Goal: Check status: Check status

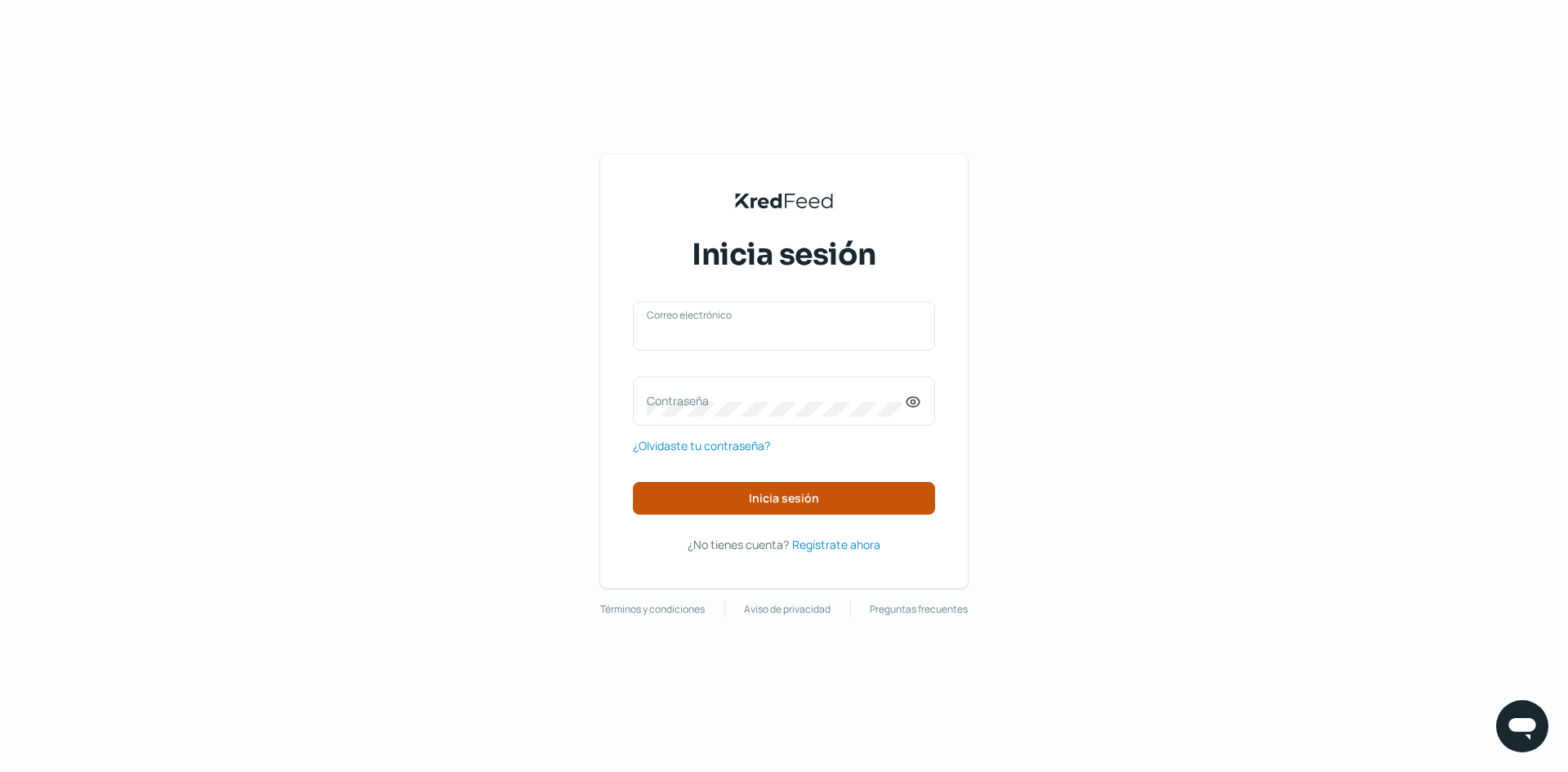
type input "[EMAIL_ADDRESS][DOMAIN_NAME]"
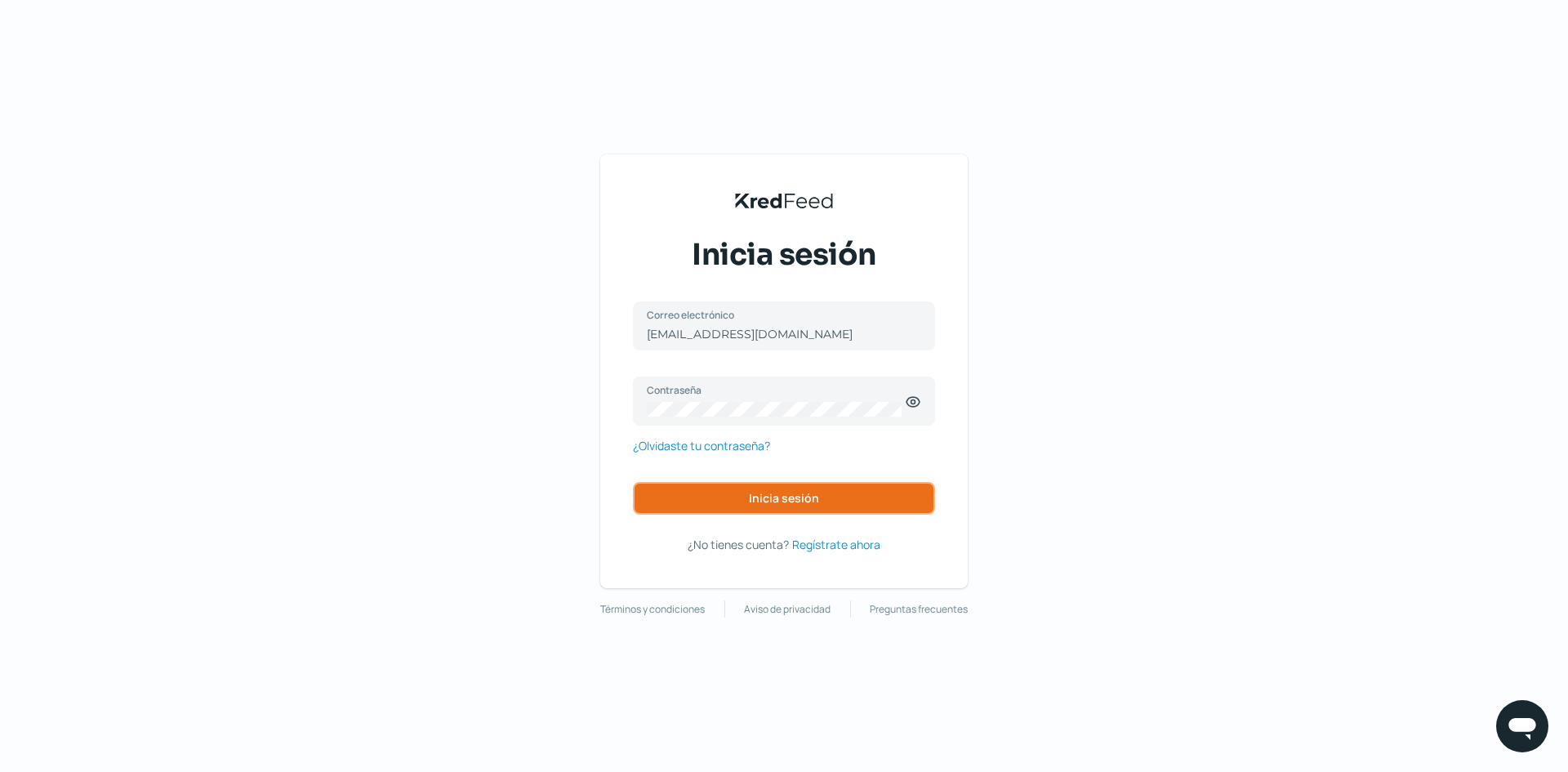
click at [767, 499] on span "Inicia sesión" at bounding box center [784, 498] width 70 height 11
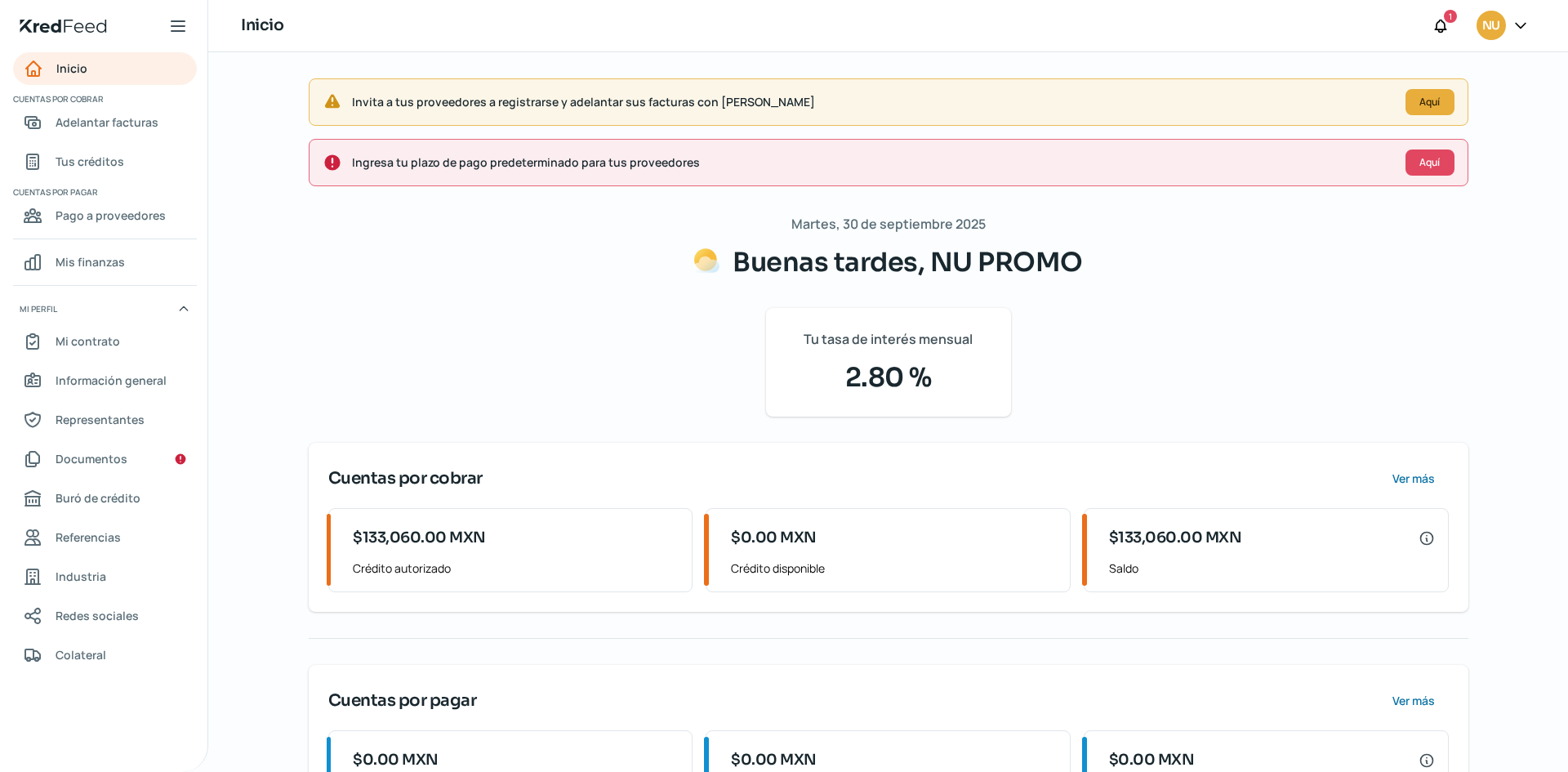
scroll to position [88, 0]
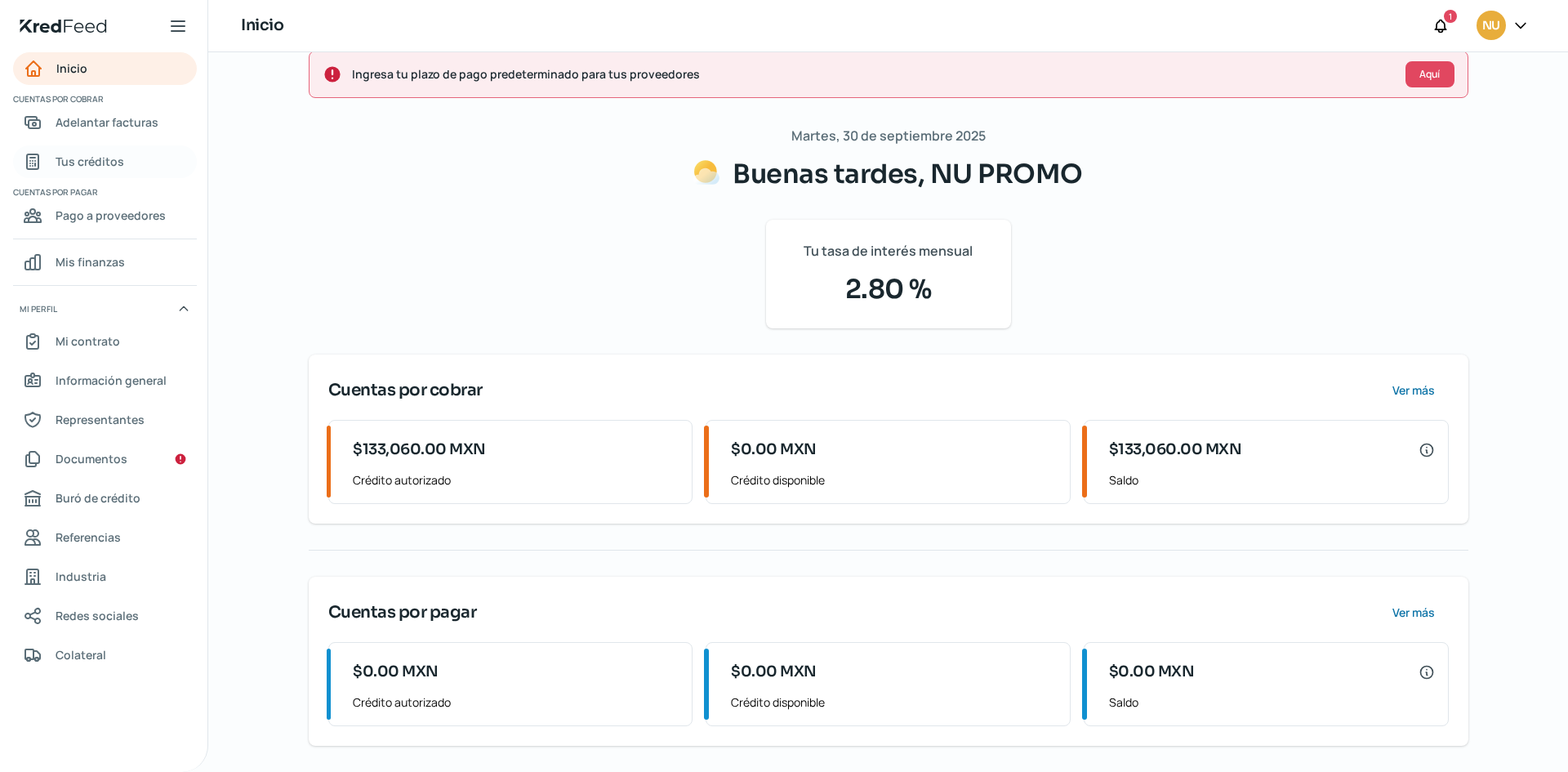
click at [111, 158] on span "Tus créditos" at bounding box center [90, 161] width 68 height 20
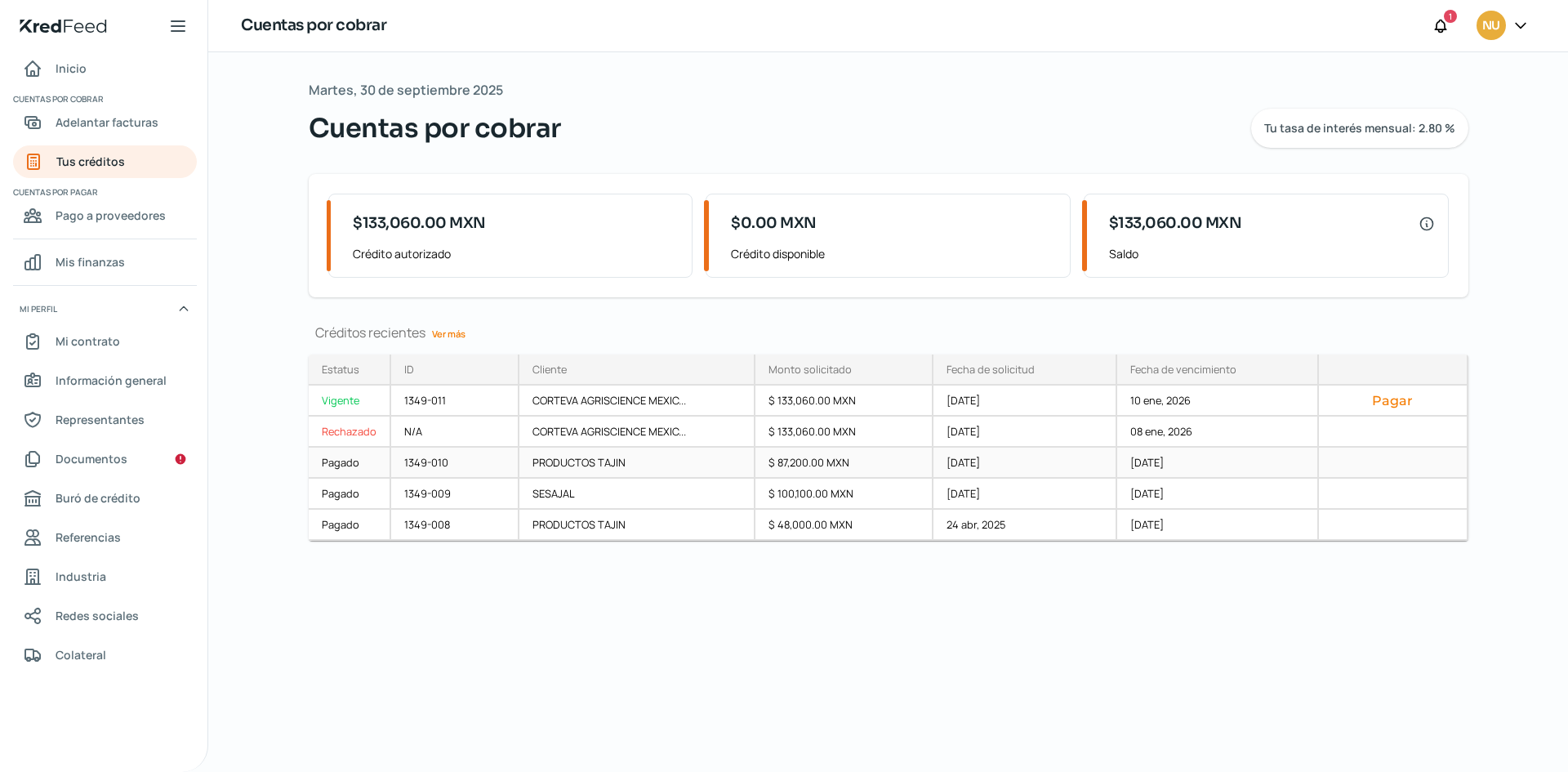
click at [1021, 453] on div "[DATE]" at bounding box center [1025, 463] width 184 height 31
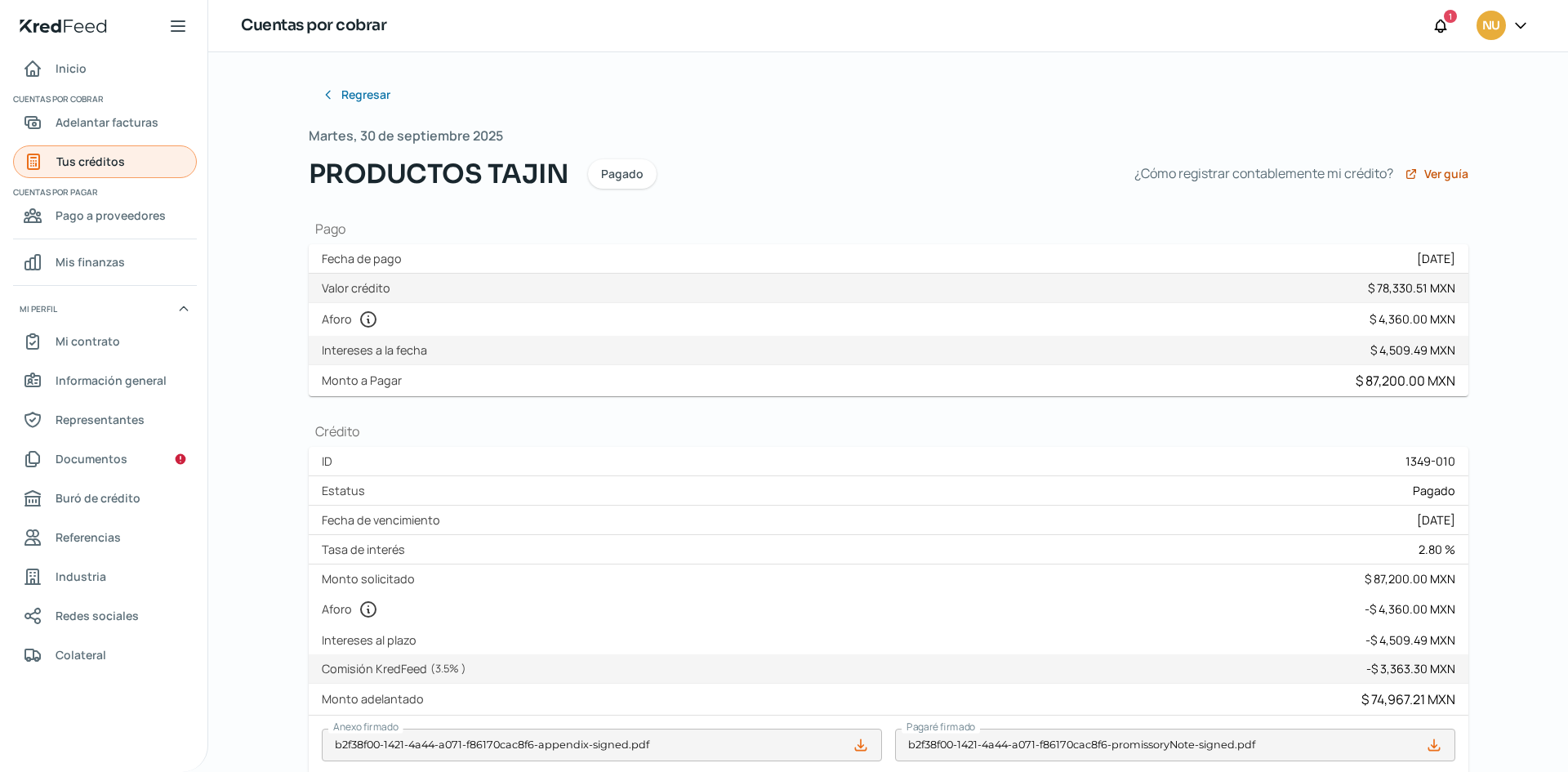
click at [146, 163] on link "Tus créditos" at bounding box center [104, 161] width 184 height 32
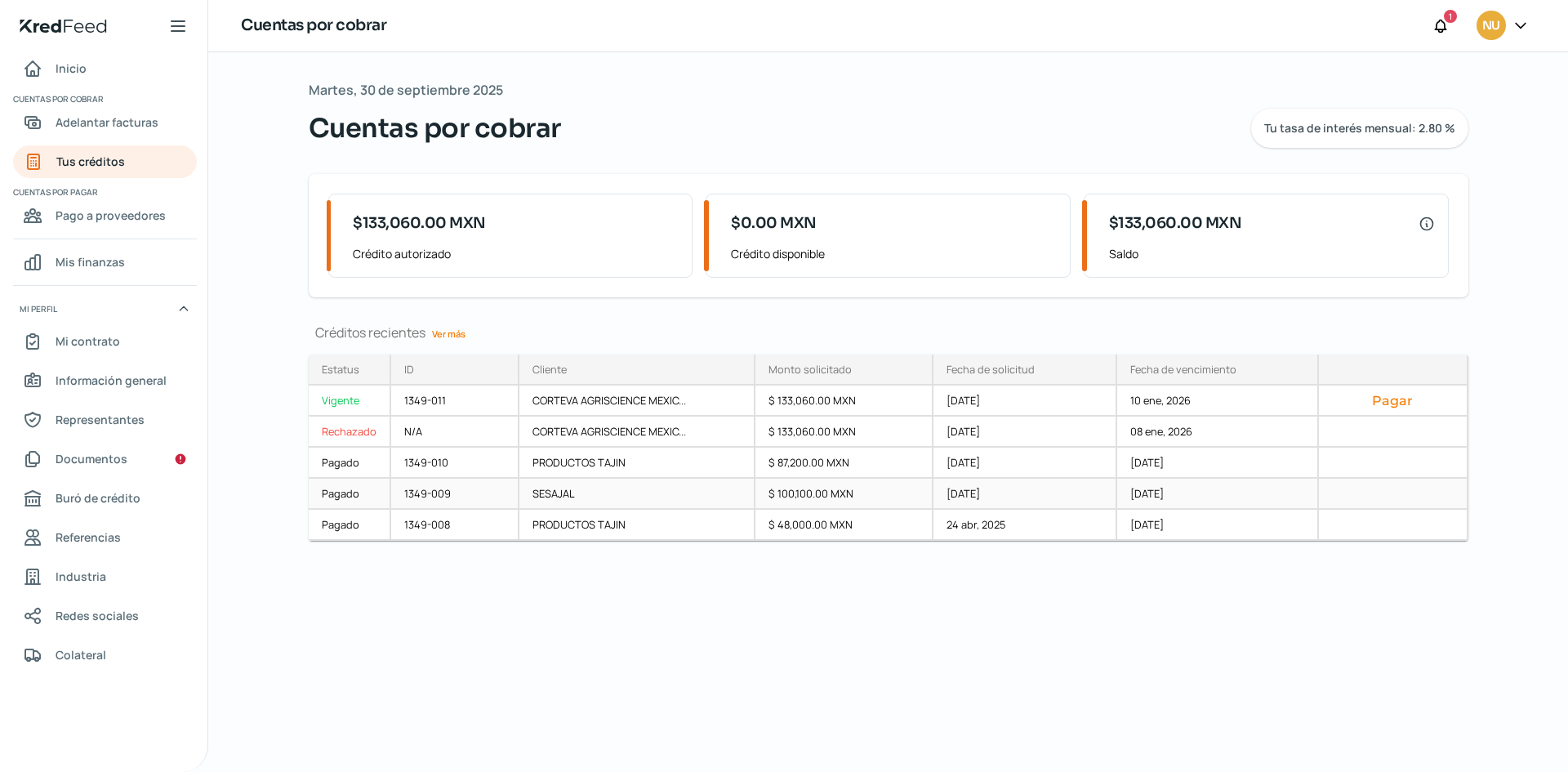
click at [877, 496] on div "$ 100,100.00 MXN" at bounding box center [845, 495] width 179 height 31
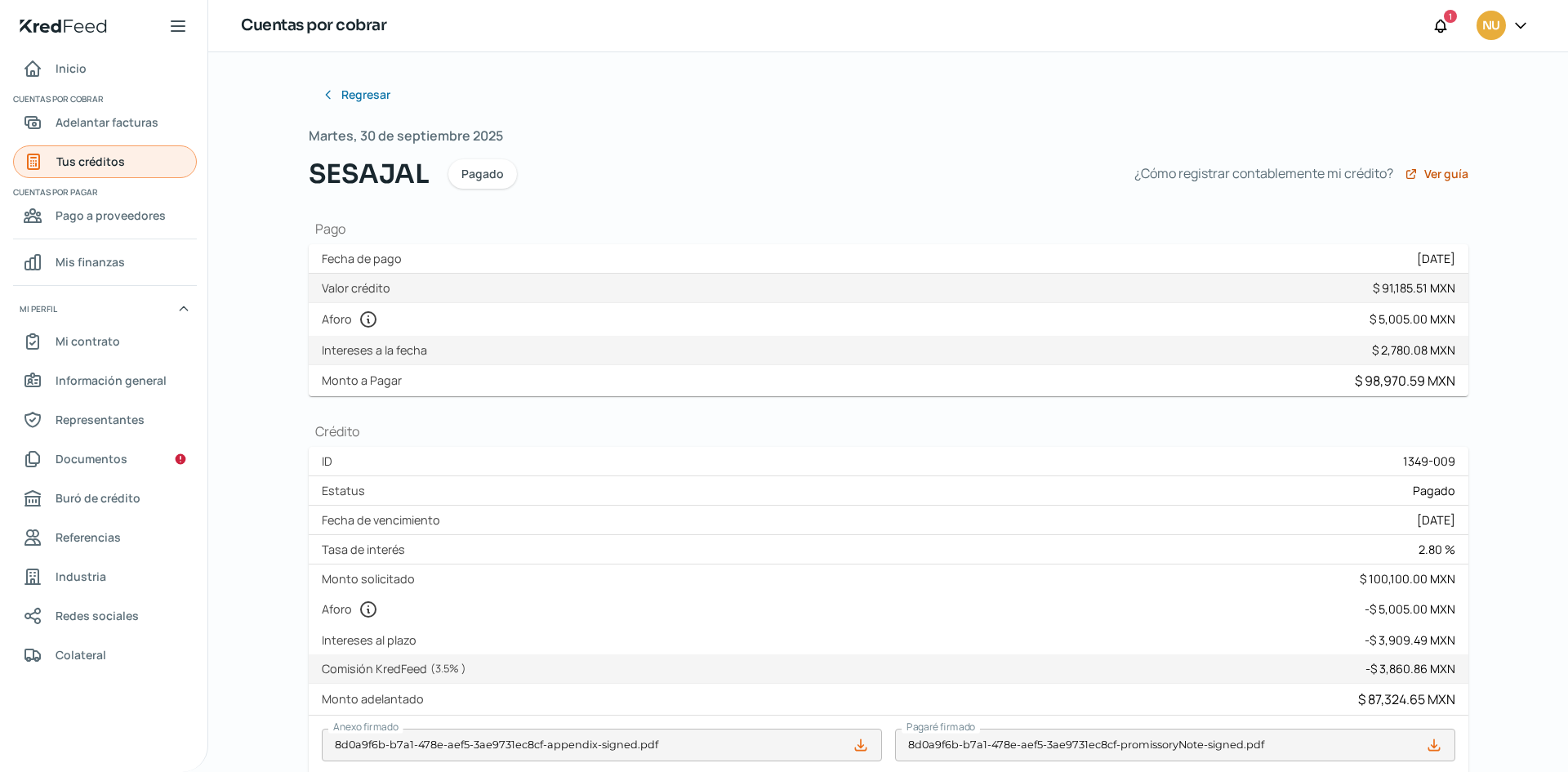
click at [169, 166] on link "Tus créditos" at bounding box center [104, 161] width 184 height 32
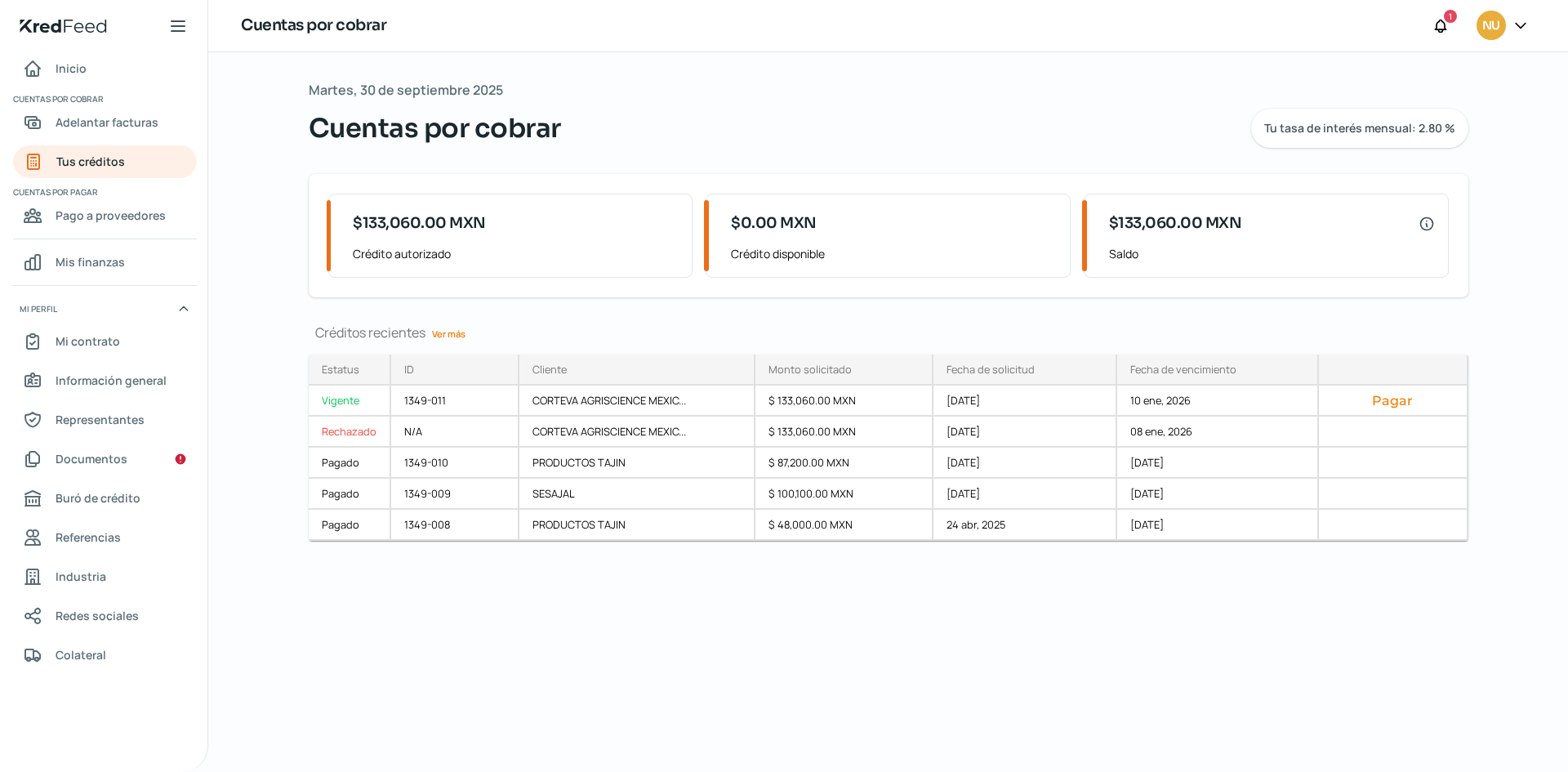
click at [452, 348] on div "Créditos recientes Ver más Estatus Vigente Rechazado Pagado Pagado Pagado ID Cl…" at bounding box center [888, 452] width 1160 height 257
click at [446, 341] on link "Ver más" at bounding box center [448, 333] width 46 height 25
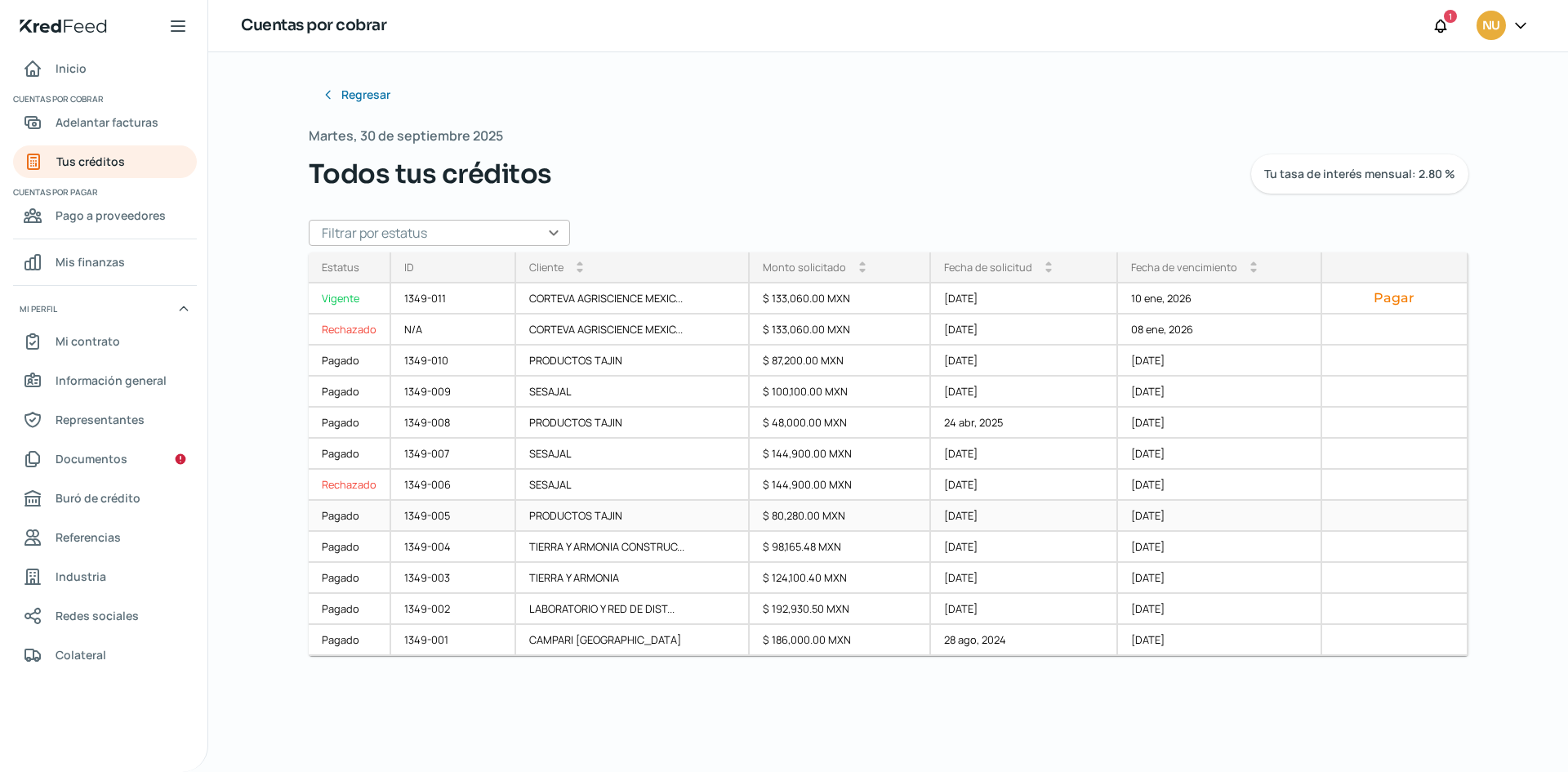
click at [906, 516] on div "$ 80,280.00 MXN" at bounding box center [840, 517] width 181 height 31
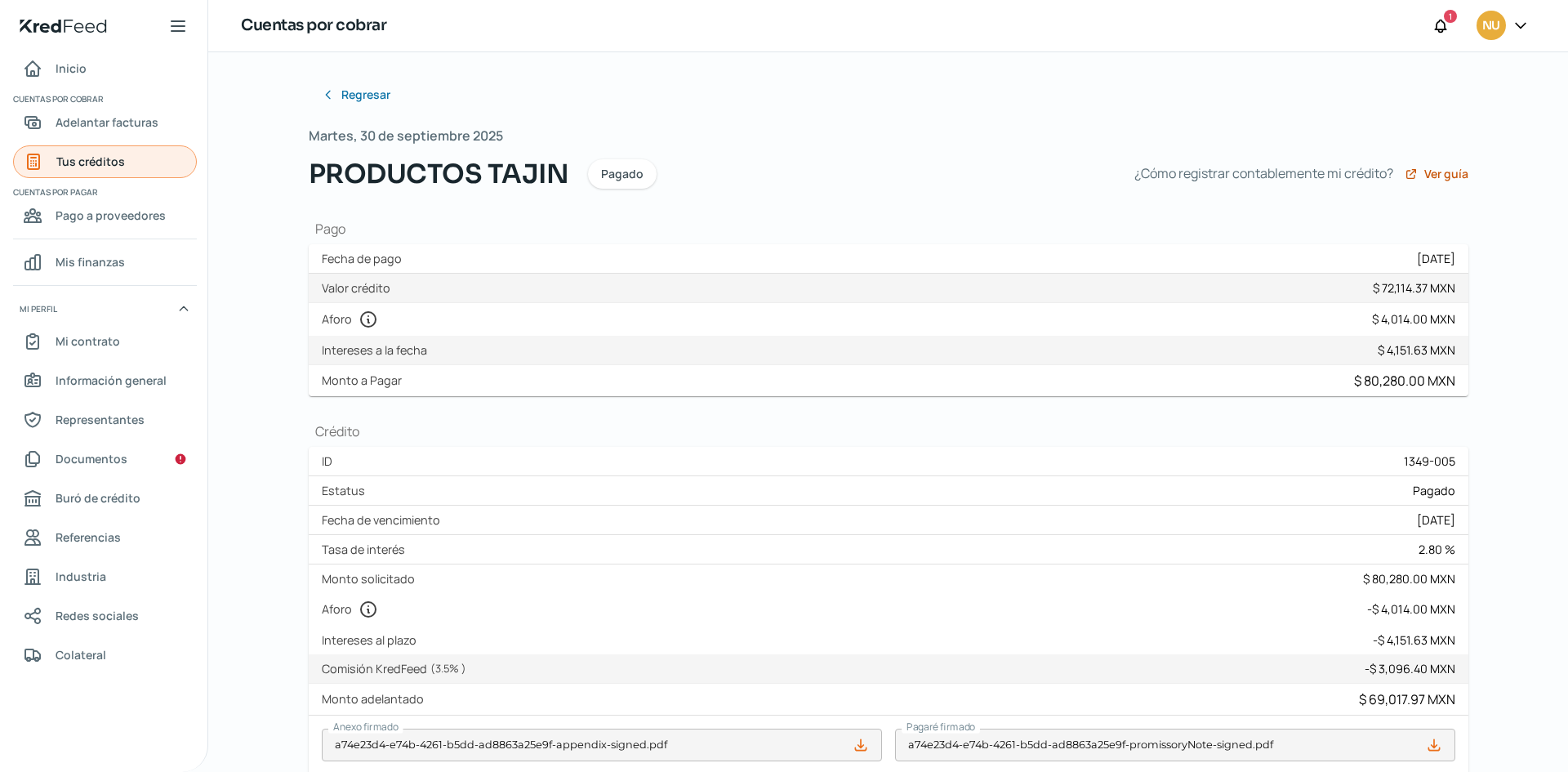
click at [114, 150] on link "Tus créditos" at bounding box center [104, 161] width 184 height 32
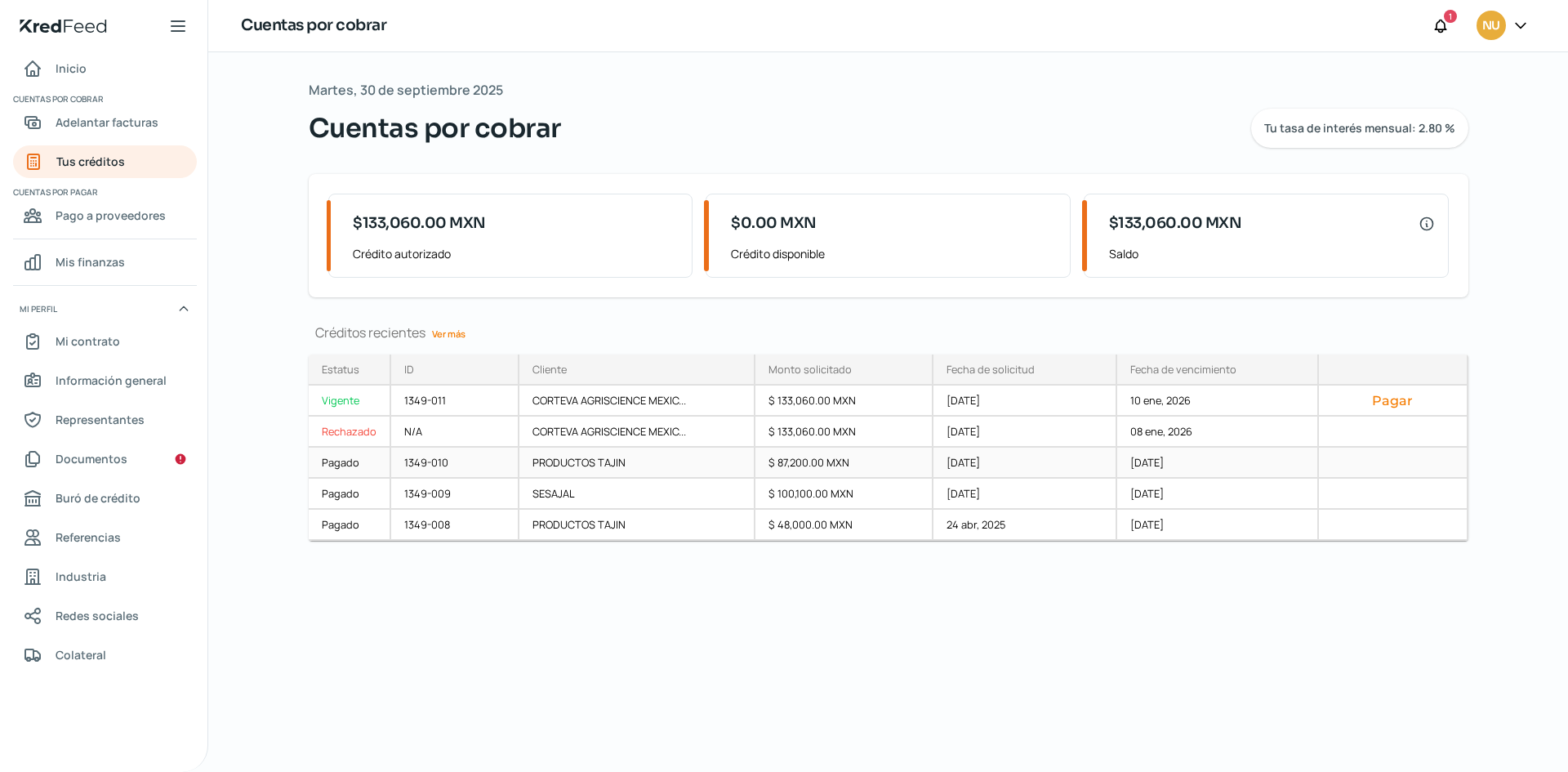
click at [699, 469] on div "PRODUCTOS TAJIN" at bounding box center [637, 463] width 236 height 31
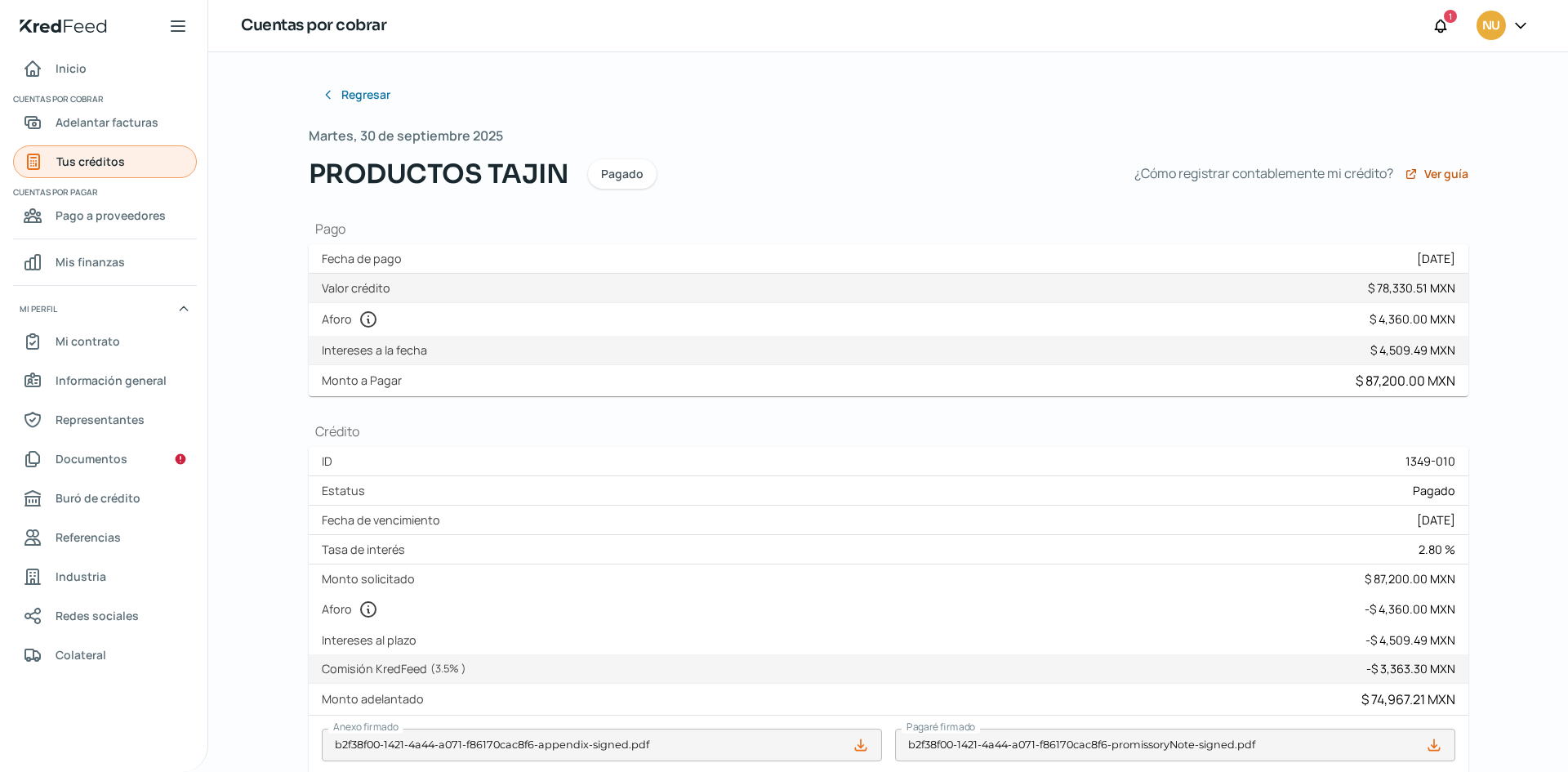
click at [96, 169] on span "Tus créditos" at bounding box center [91, 161] width 68 height 20
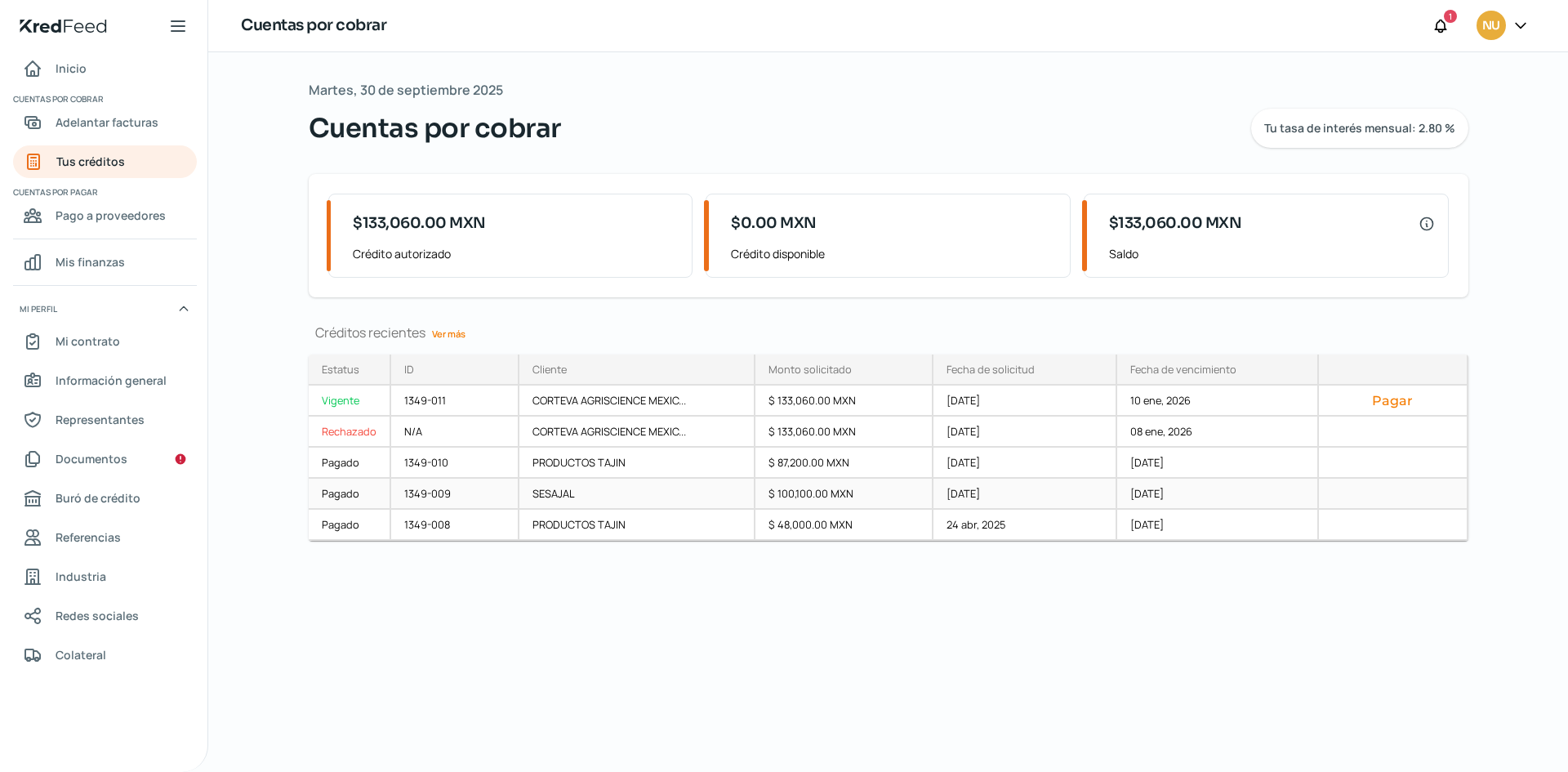
click at [853, 496] on div "$ 100,100.00 MXN" at bounding box center [845, 495] width 179 height 31
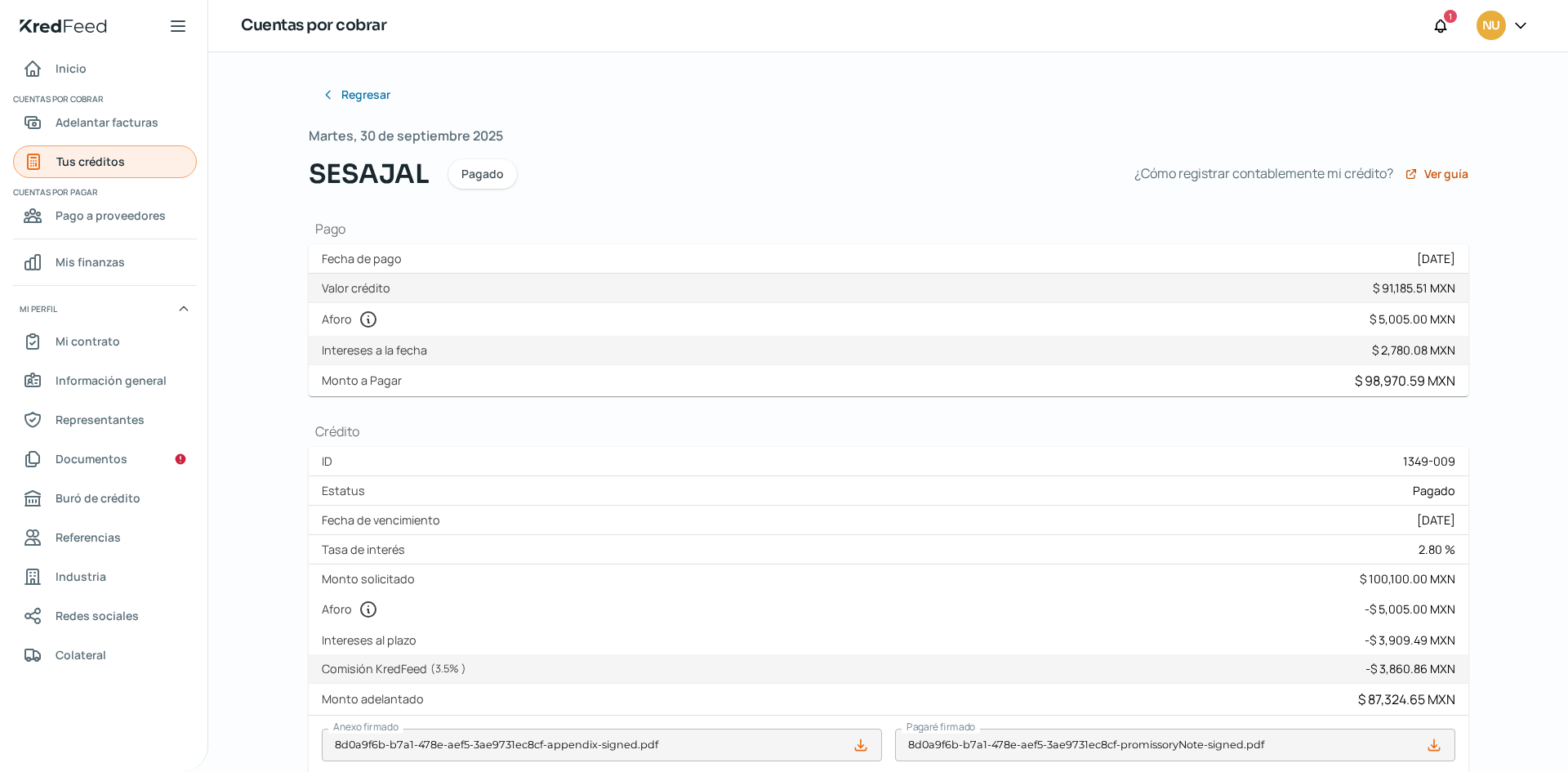
click at [162, 152] on link "Tus créditos" at bounding box center [104, 161] width 184 height 32
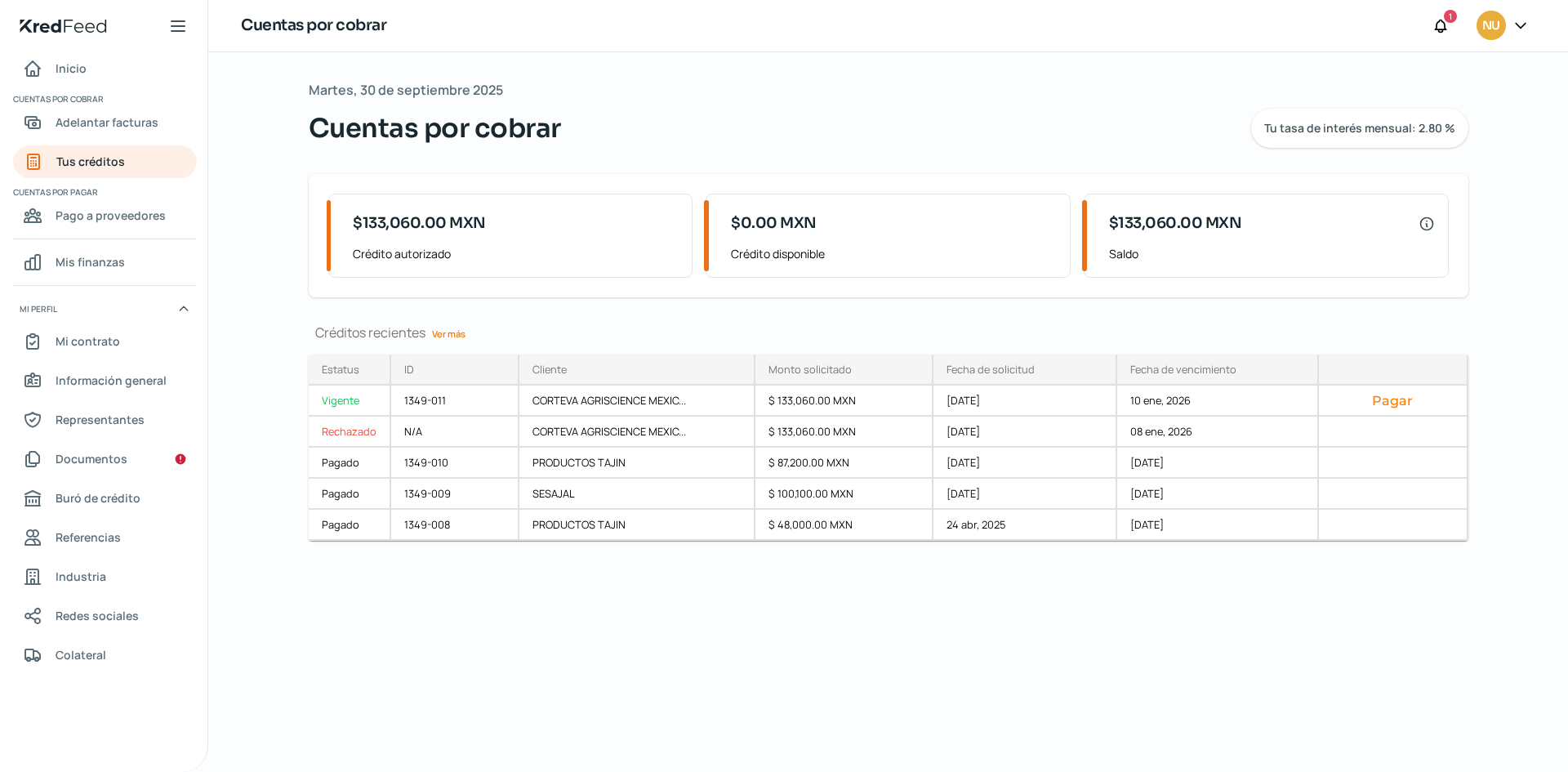
click at [453, 334] on link "Ver más" at bounding box center [448, 333] width 46 height 25
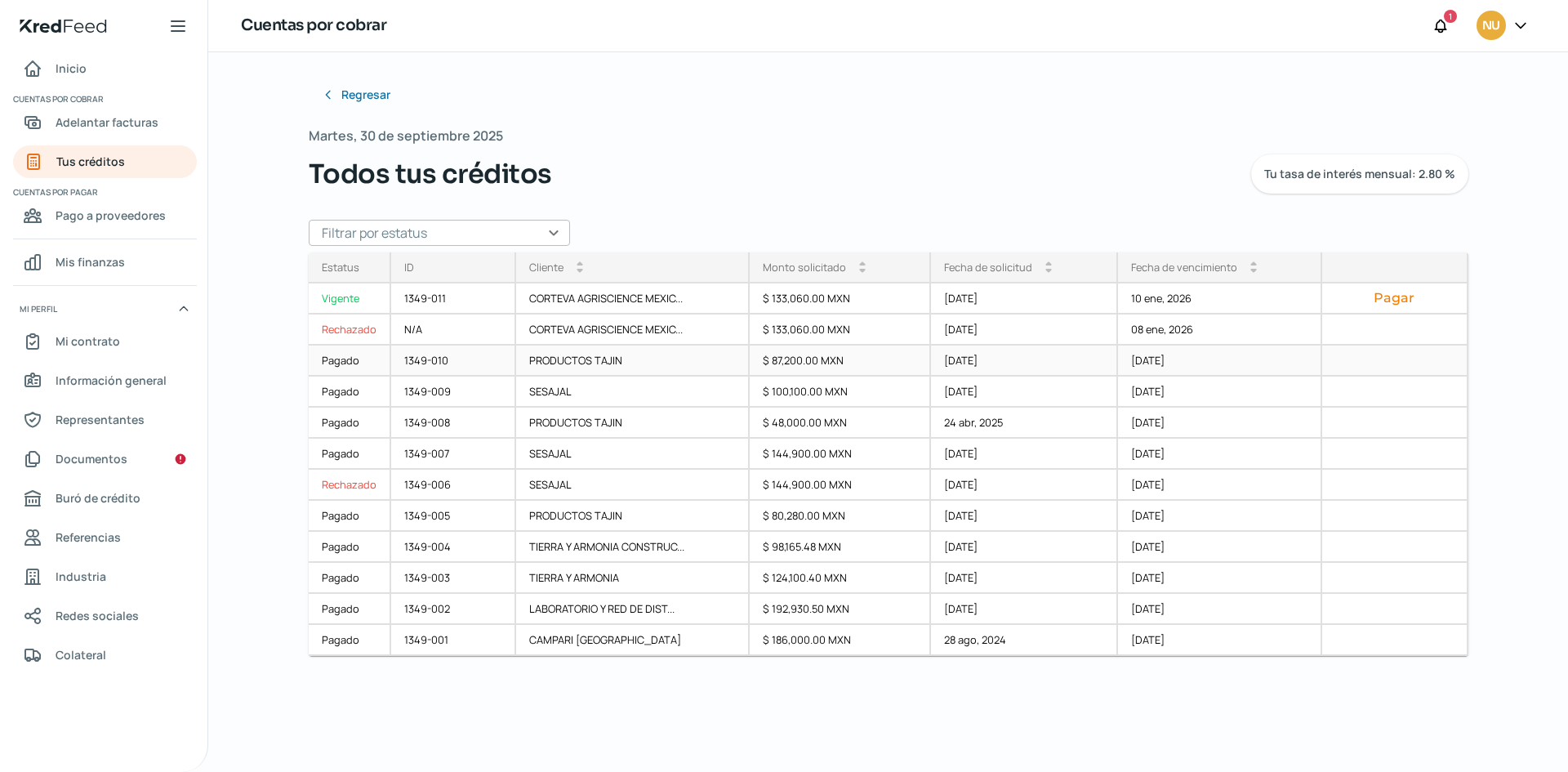
click at [905, 361] on div "$ 87,200.00 MXN" at bounding box center [840, 361] width 181 height 31
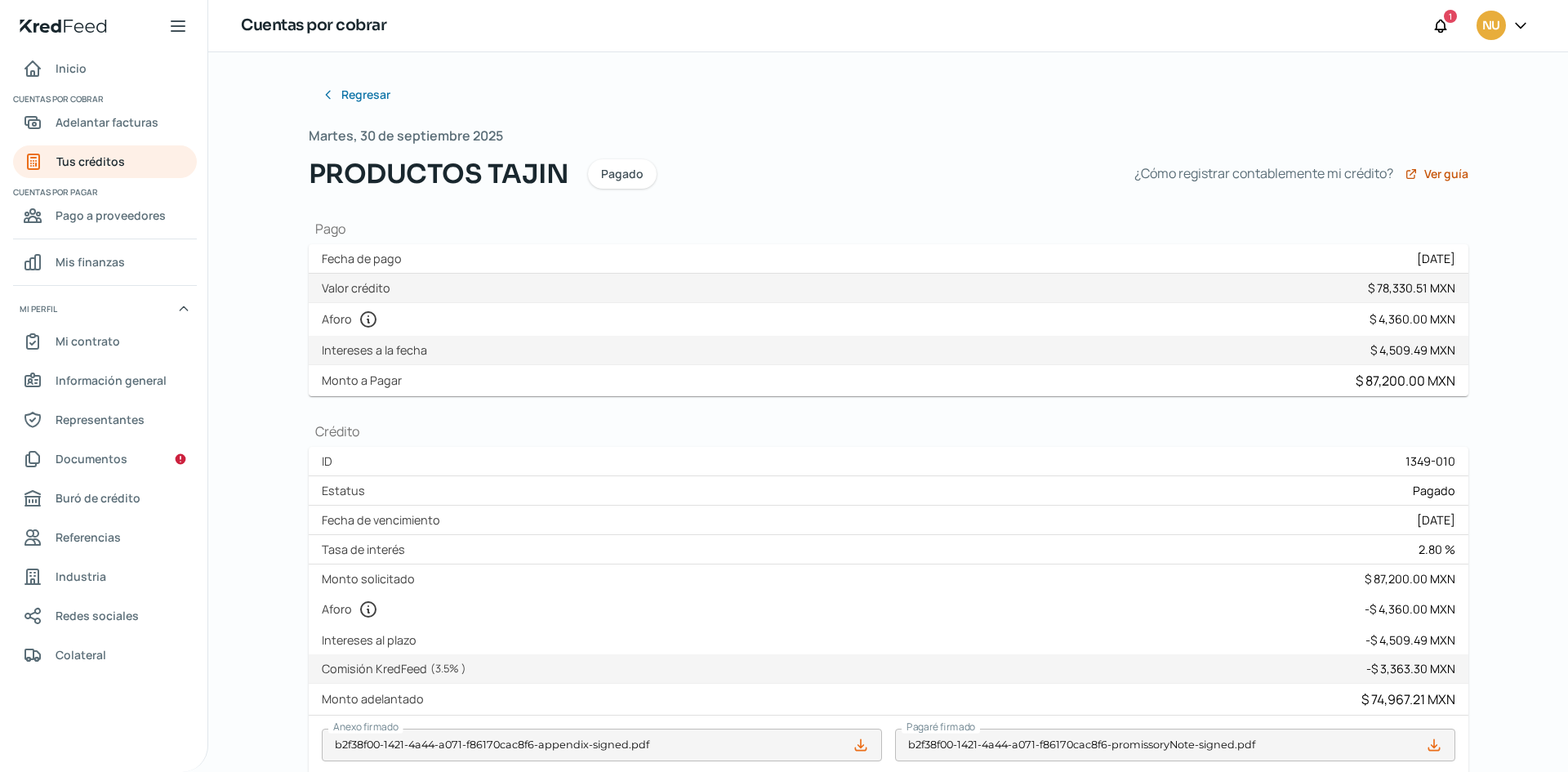
drag, startPoint x: 1377, startPoint y: 290, endPoint x: 1421, endPoint y: 291, distance: 44.0
click at [1421, 291] on div "$ 78,330.51 MXN" at bounding box center [1411, 288] width 88 height 16
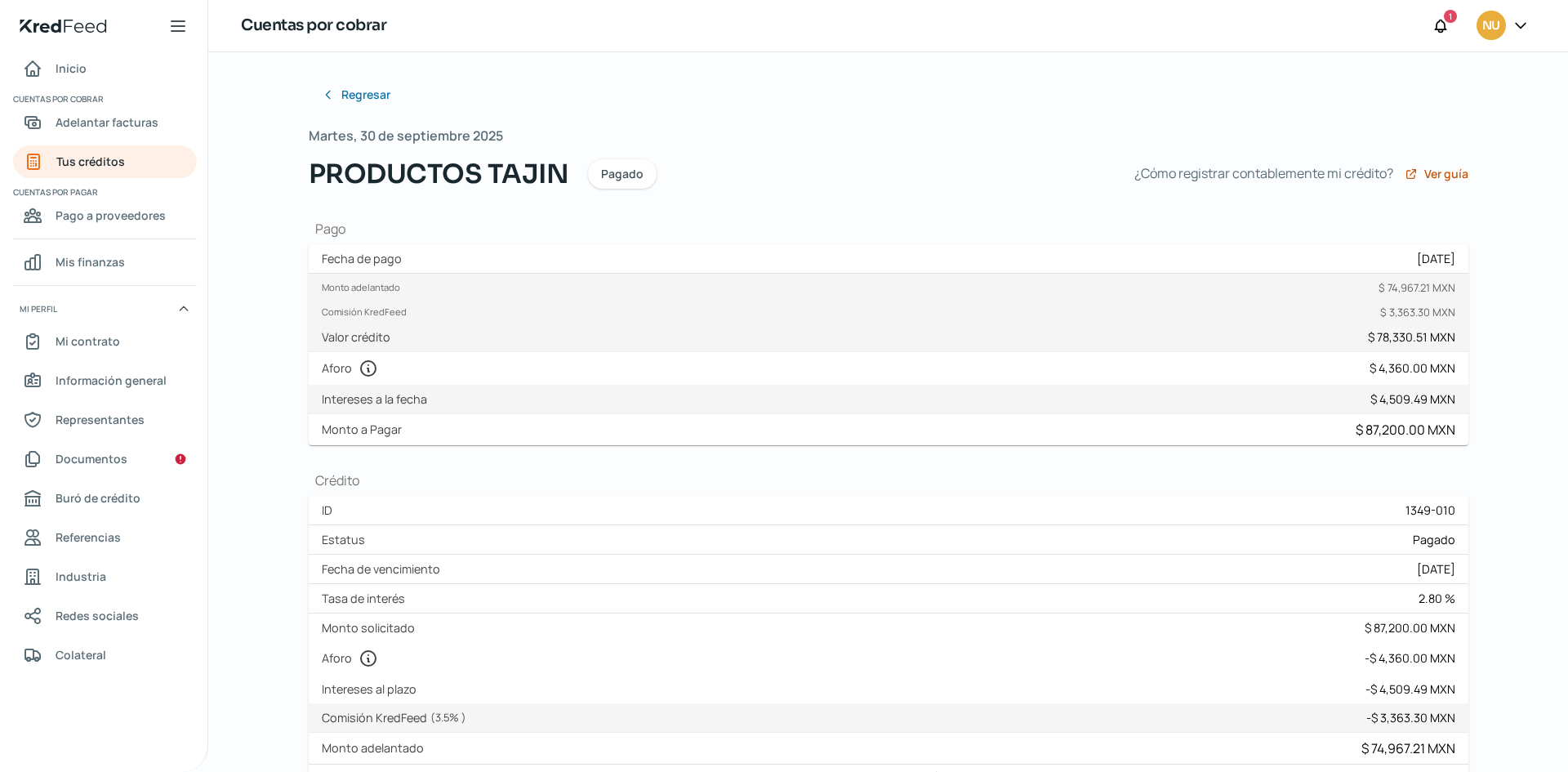
click at [1113, 260] on div "Fecha de pago [DATE]" at bounding box center [888, 259] width 1160 height 30
click at [436, 257] on div "Fecha de pago [DATE]" at bounding box center [888, 259] width 1160 height 30
click at [384, 263] on label "Fecha de pago" at bounding box center [365, 258] width 87 height 16
